Goal: Transaction & Acquisition: Purchase product/service

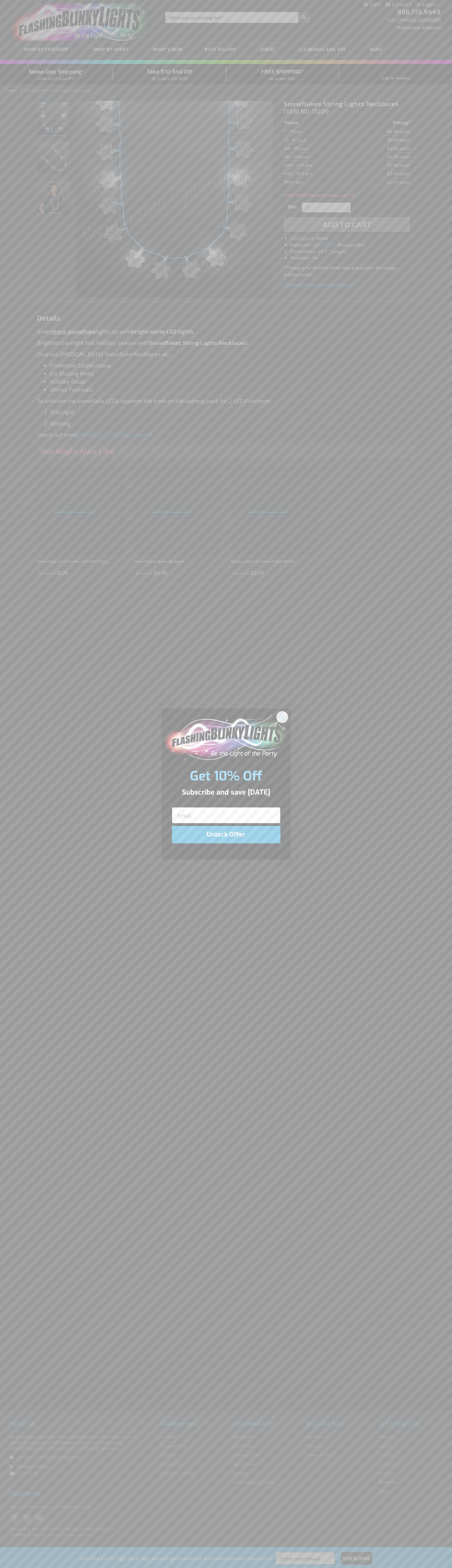
click at [282, 716] on icon "Close dialog" at bounding box center [281, 716] width 4 height 4
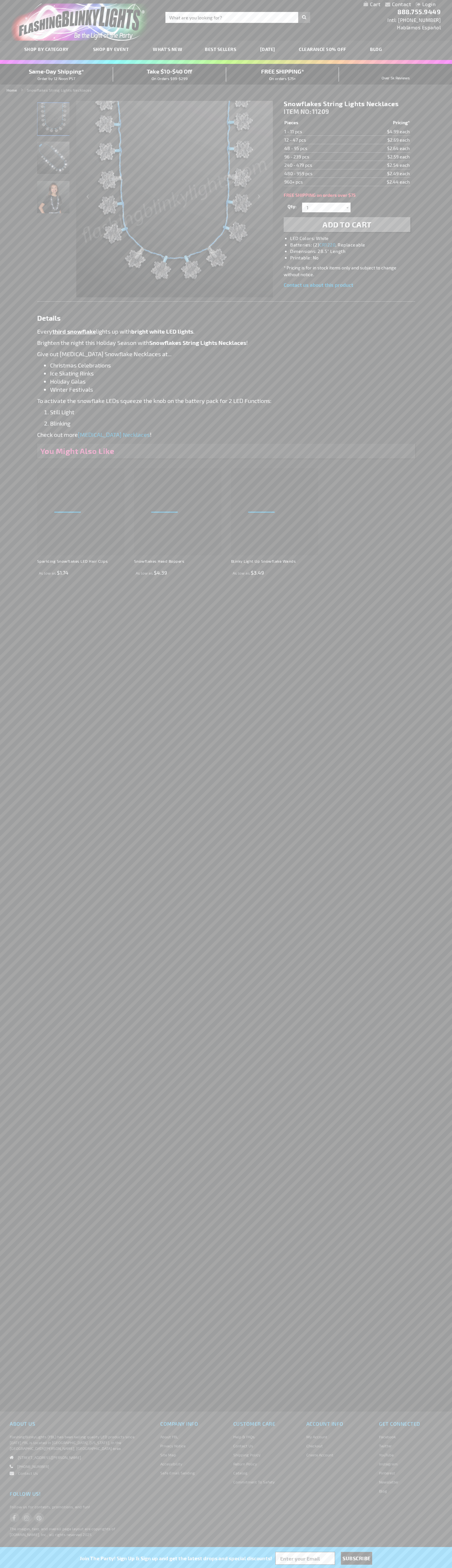
click at [353, 239] on li "LED Colors: White" at bounding box center [353, 238] width 126 height 7
click at [347, 225] on span "Add to Cart" at bounding box center [347, 224] width 49 height 9
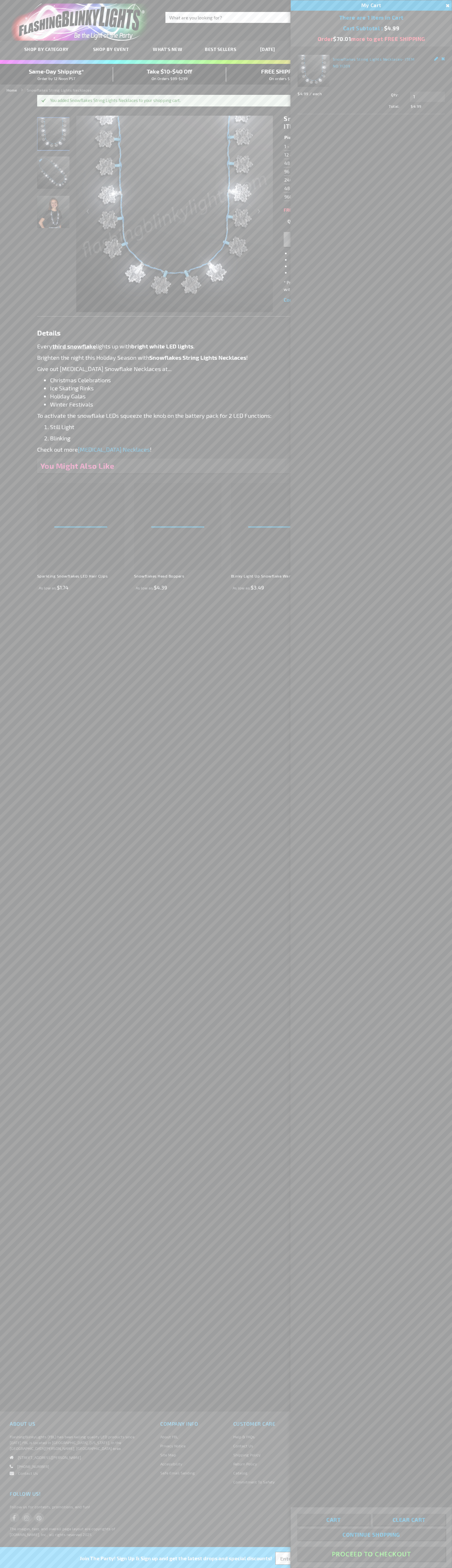
click at [371, 1554] on button "Proceed To Checkout" at bounding box center [371, 1554] width 148 height 15
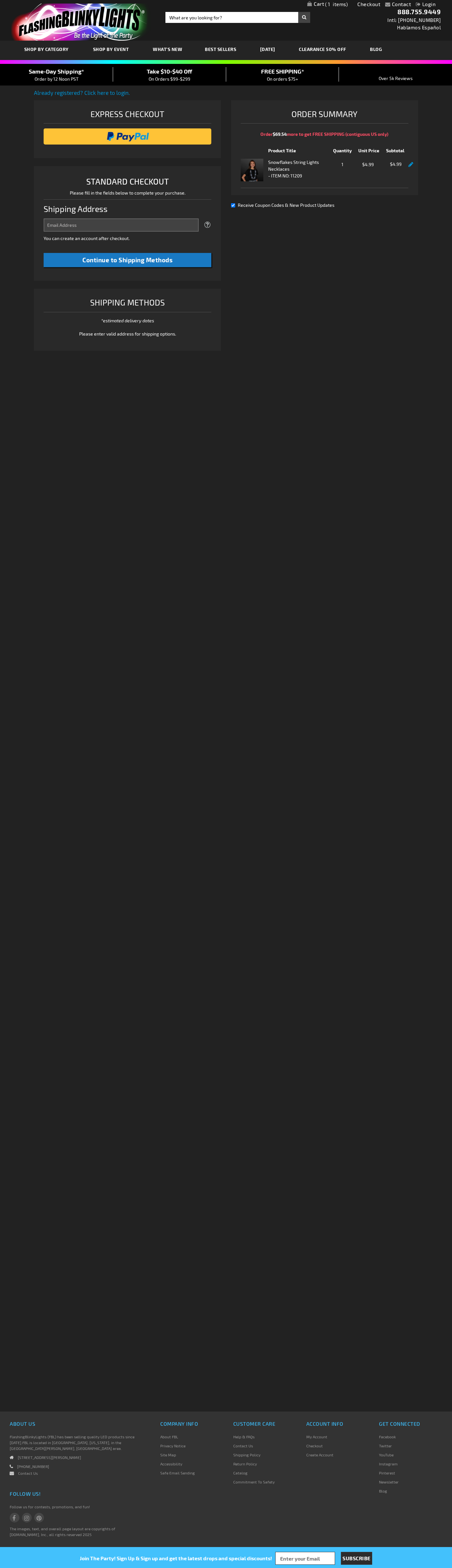
select select "US"
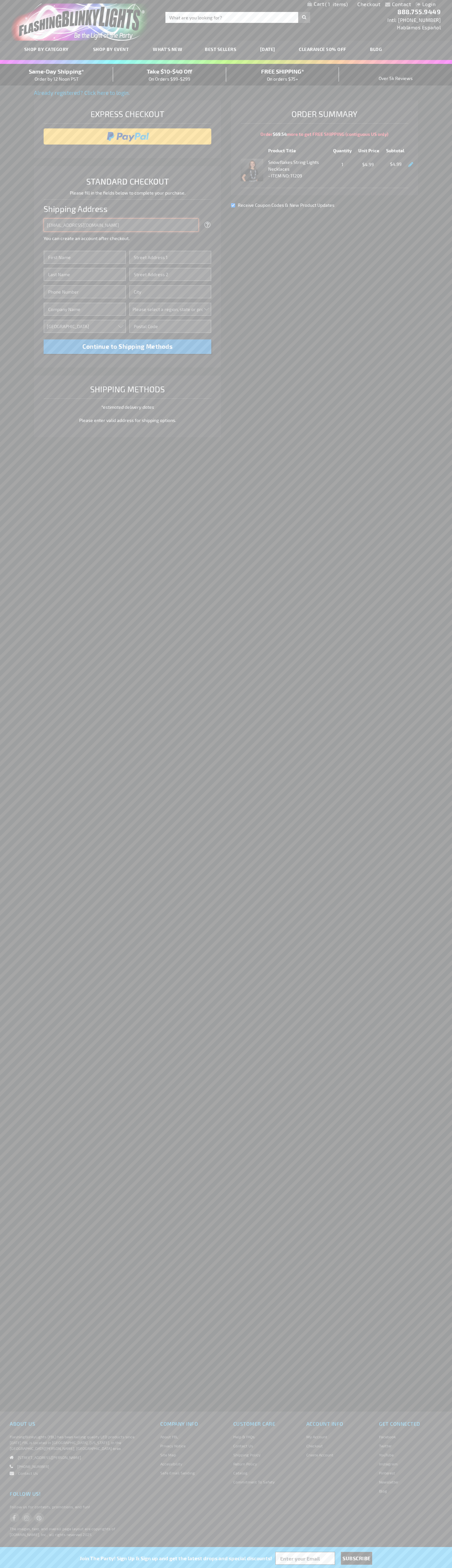
type input "[EMAIL_ADDRESS][DOMAIN_NAME]"
type input "[PERSON_NAME]"
type input "[STREET_ADDRESS]"
type input "First floor"
type input "[GEOGRAPHIC_DATA]"
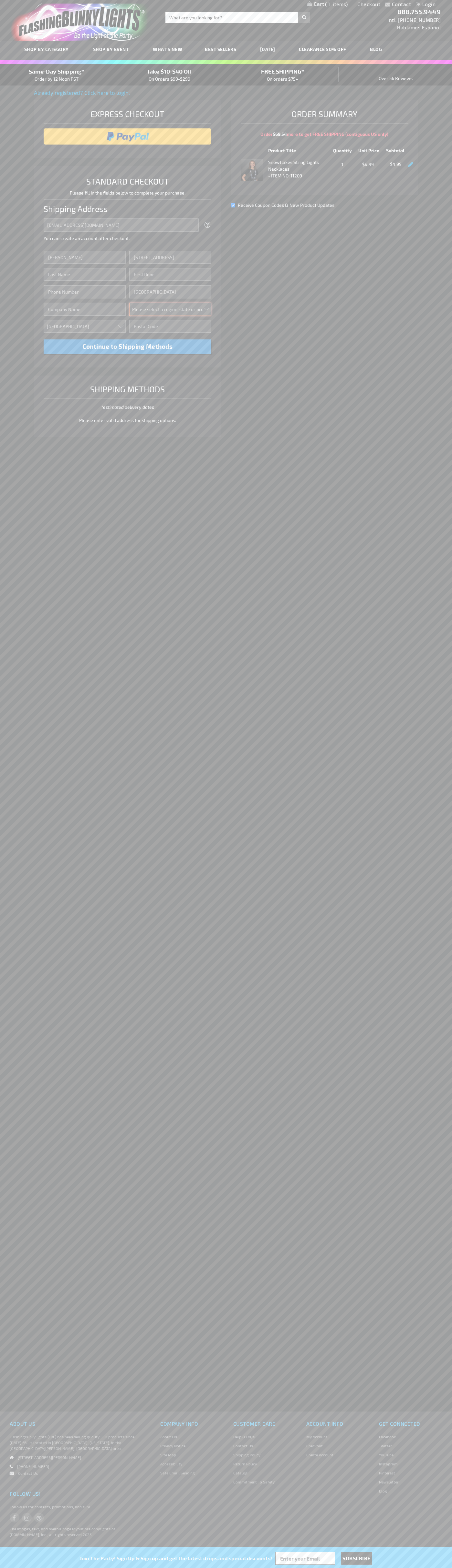
select select "62"
type input "98103"
type input "[PERSON_NAME]"
type input "6502530000"
type input "[PERSON_NAME]"
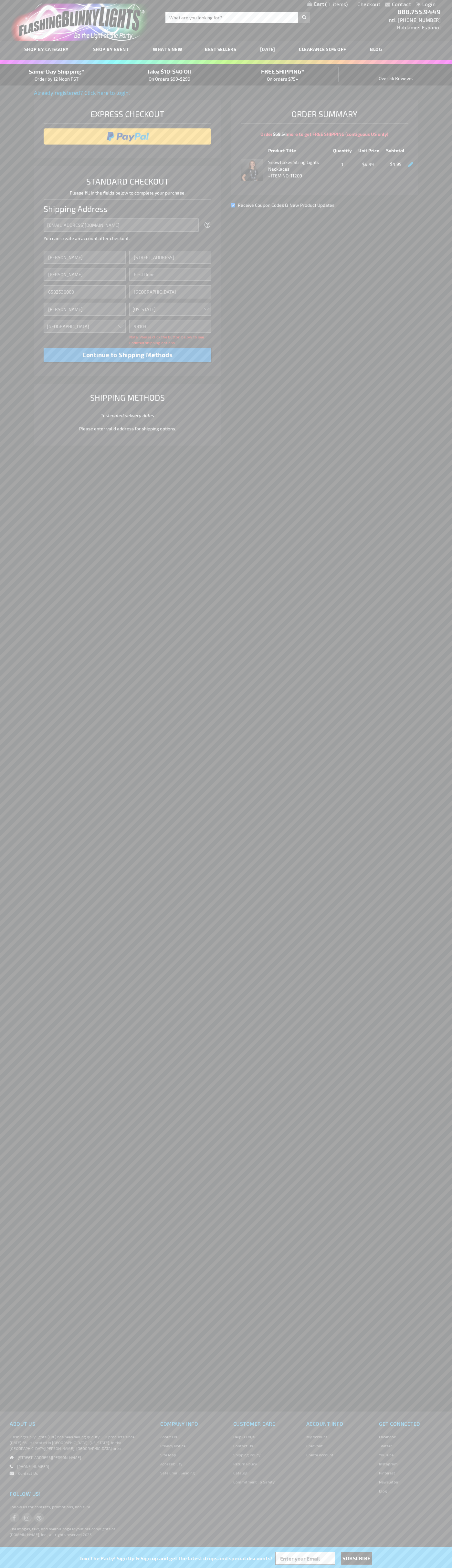
click at [57, 75] on div "Same-Day Shipping* Order by 12 Noon PST" at bounding box center [57, 74] width 113 height 15
click at [127, 136] on input "image" at bounding box center [127, 136] width 161 height 13
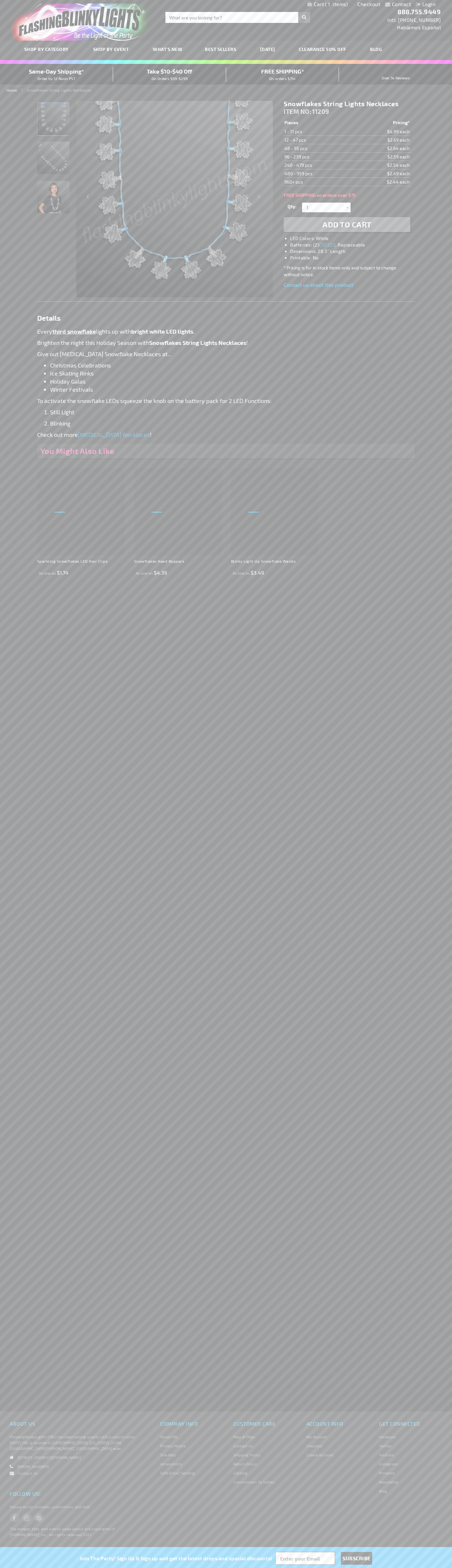
click at [327, 4] on span "1" at bounding box center [336, 4] width 23 height 6
